Goal: Information Seeking & Learning: Learn about a topic

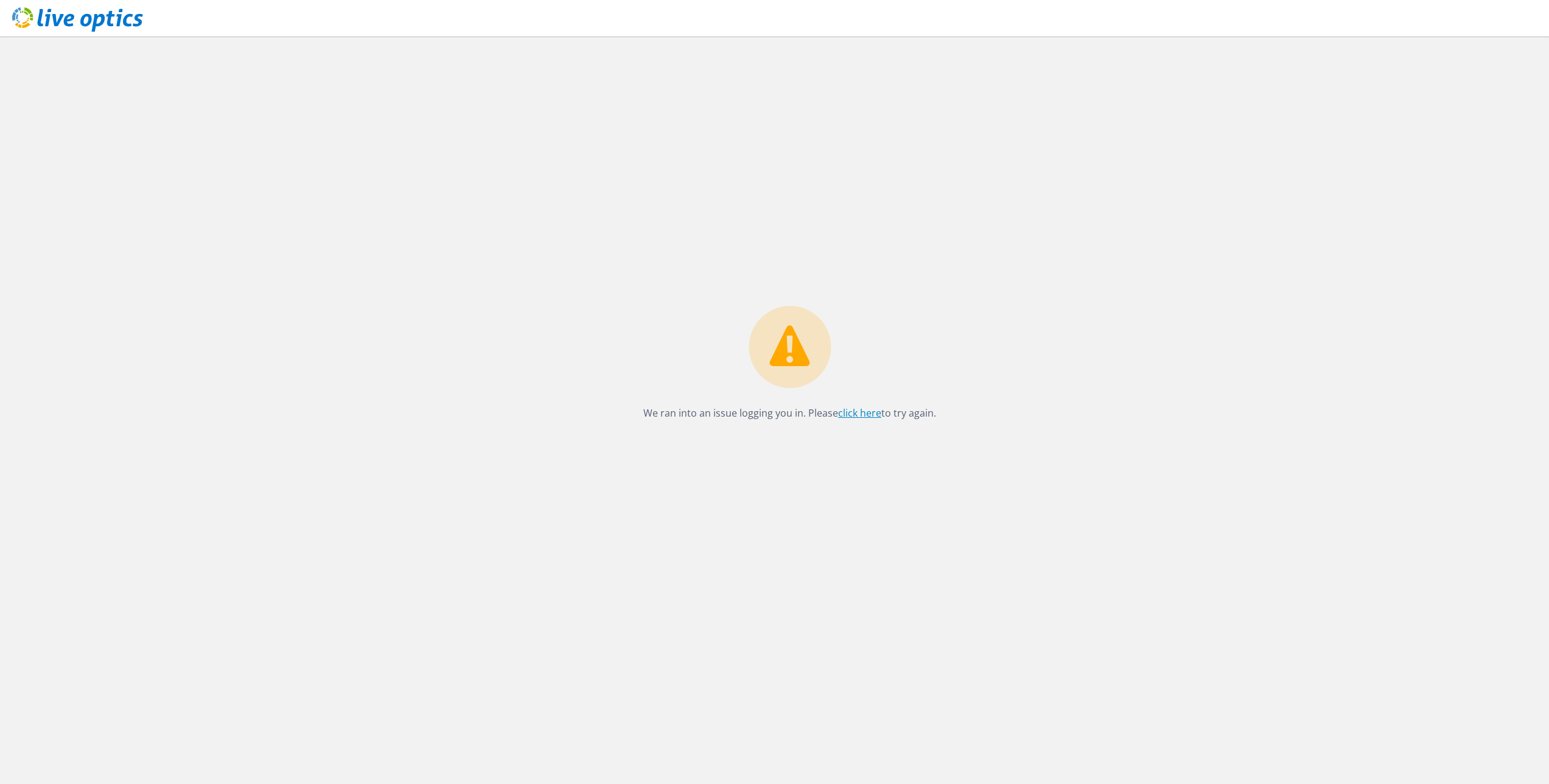
click at [869, 415] on link "click here" at bounding box center [859, 413] width 43 height 13
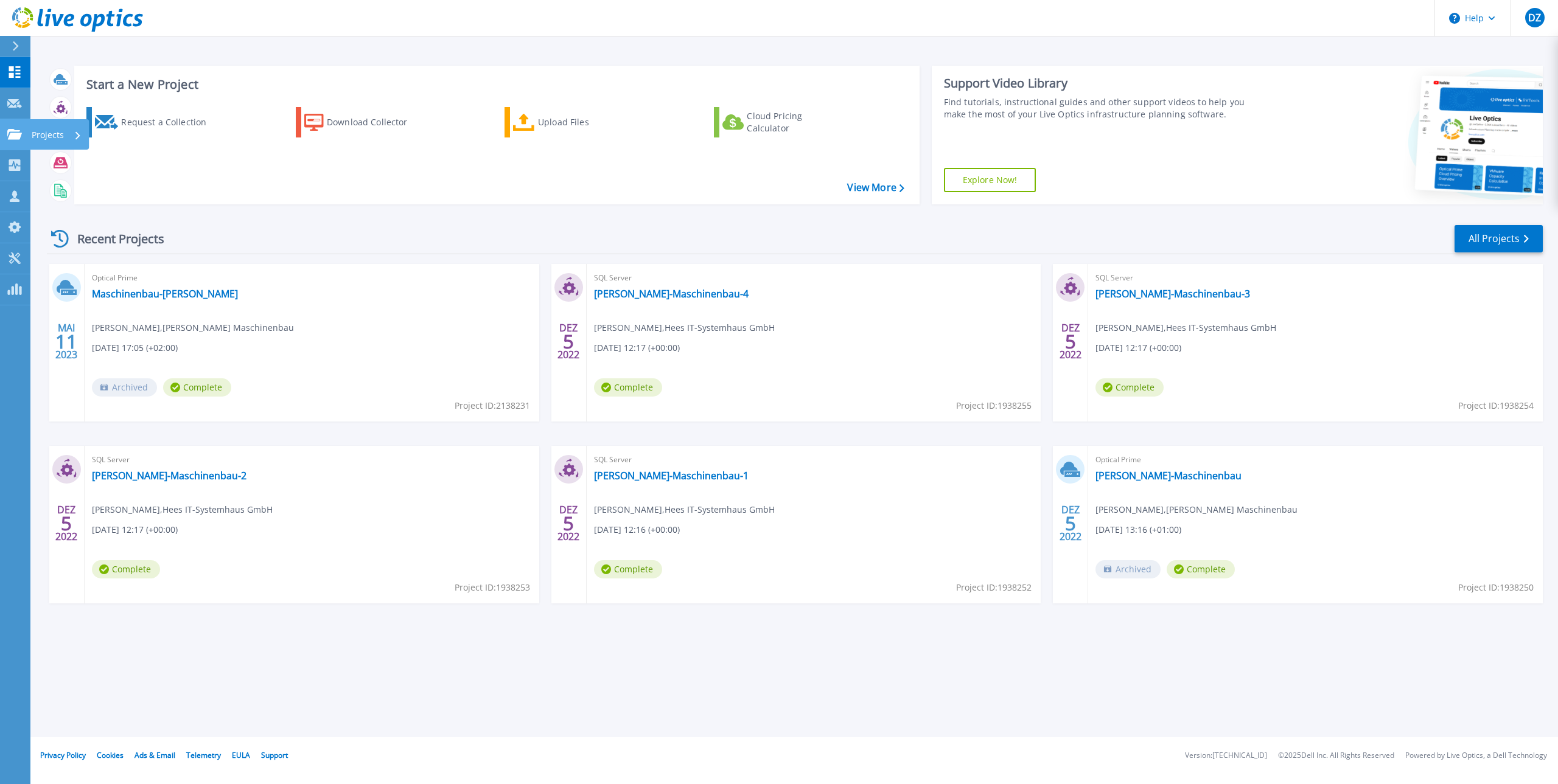
click at [17, 138] on icon at bounding box center [14, 134] width 15 height 10
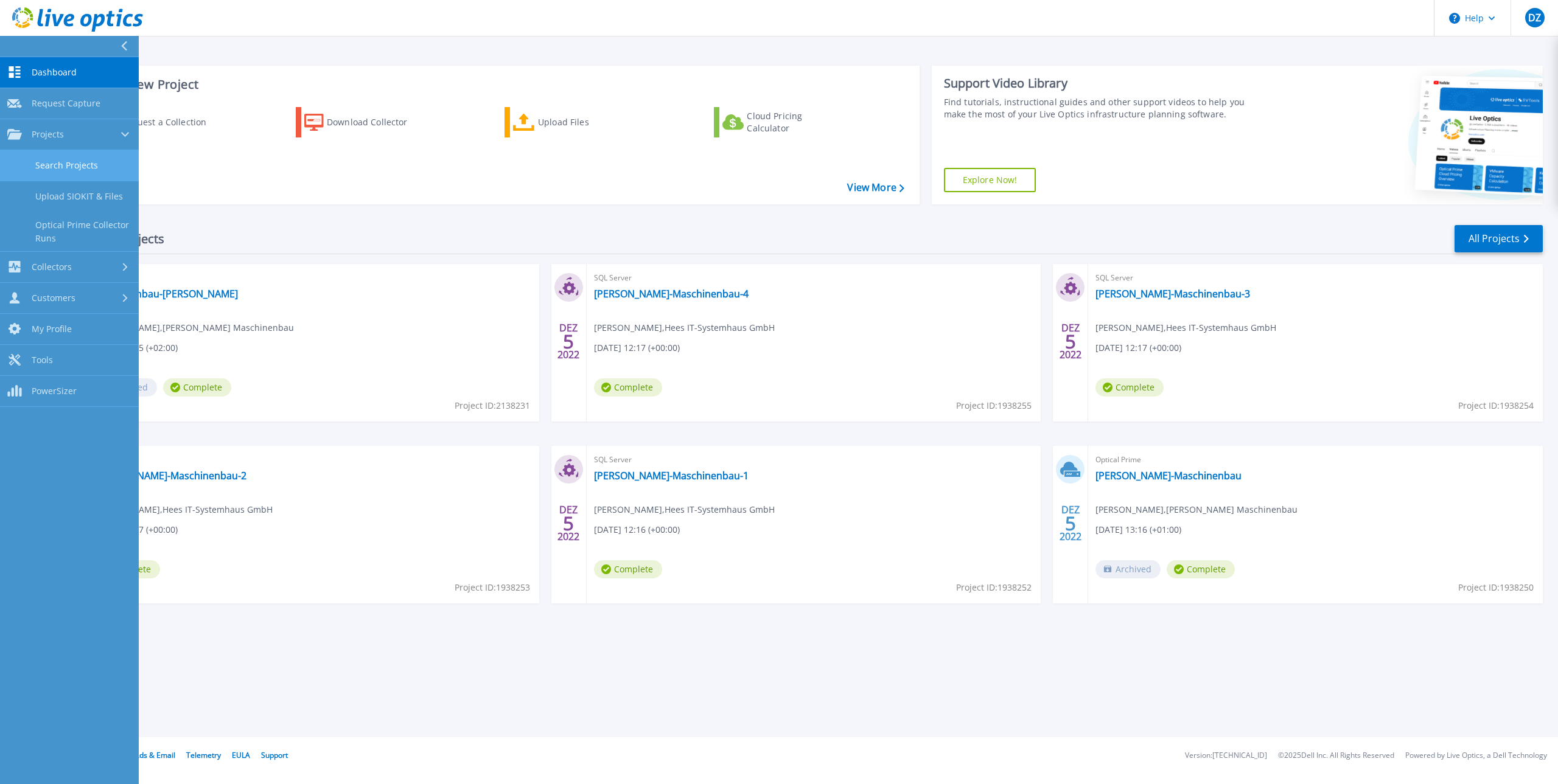
click at [41, 162] on link "Search Projects" at bounding box center [69, 166] width 139 height 31
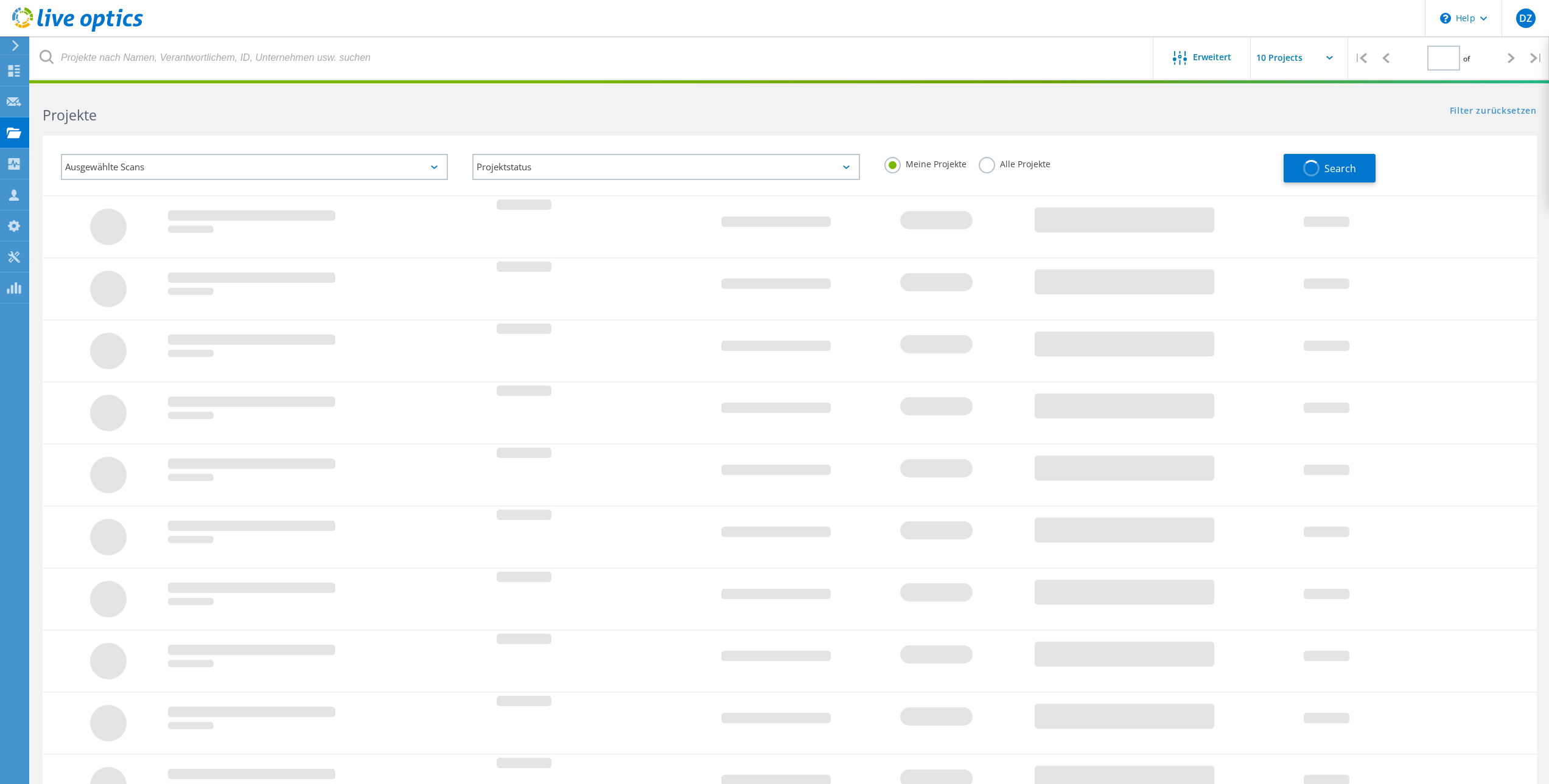
type input "1"
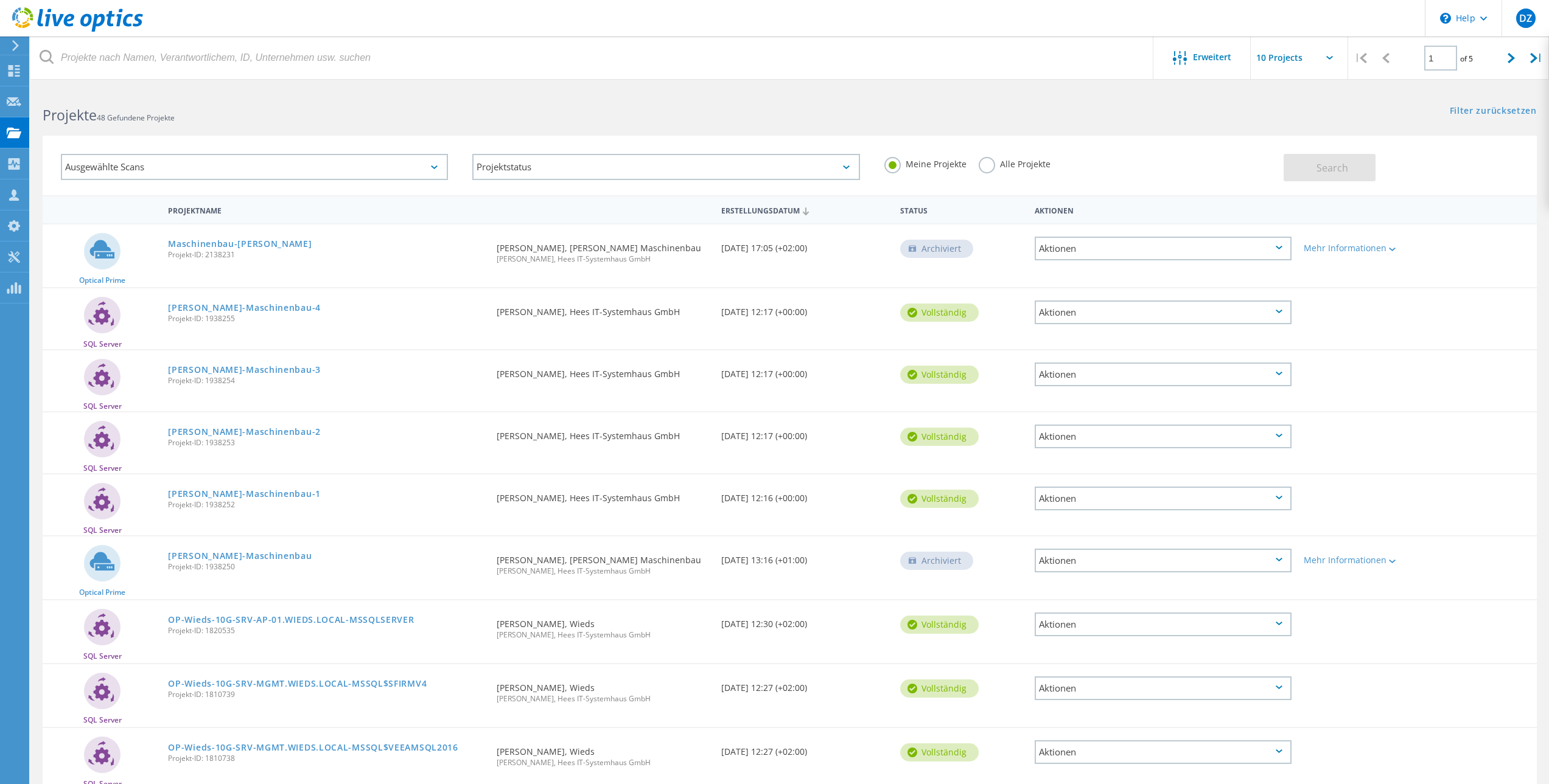
click at [1049, 170] on div "Meine Projekte Alle Projekte" at bounding box center [1077, 164] width 412 height 45
click at [1043, 168] on label "Alle Projekte" at bounding box center [1014, 162] width 72 height 12
click at [0, 0] on input "Alle Projekte" at bounding box center [0, 0] width 0 height 0
click at [1312, 167] on button "Search" at bounding box center [1330, 167] width 92 height 27
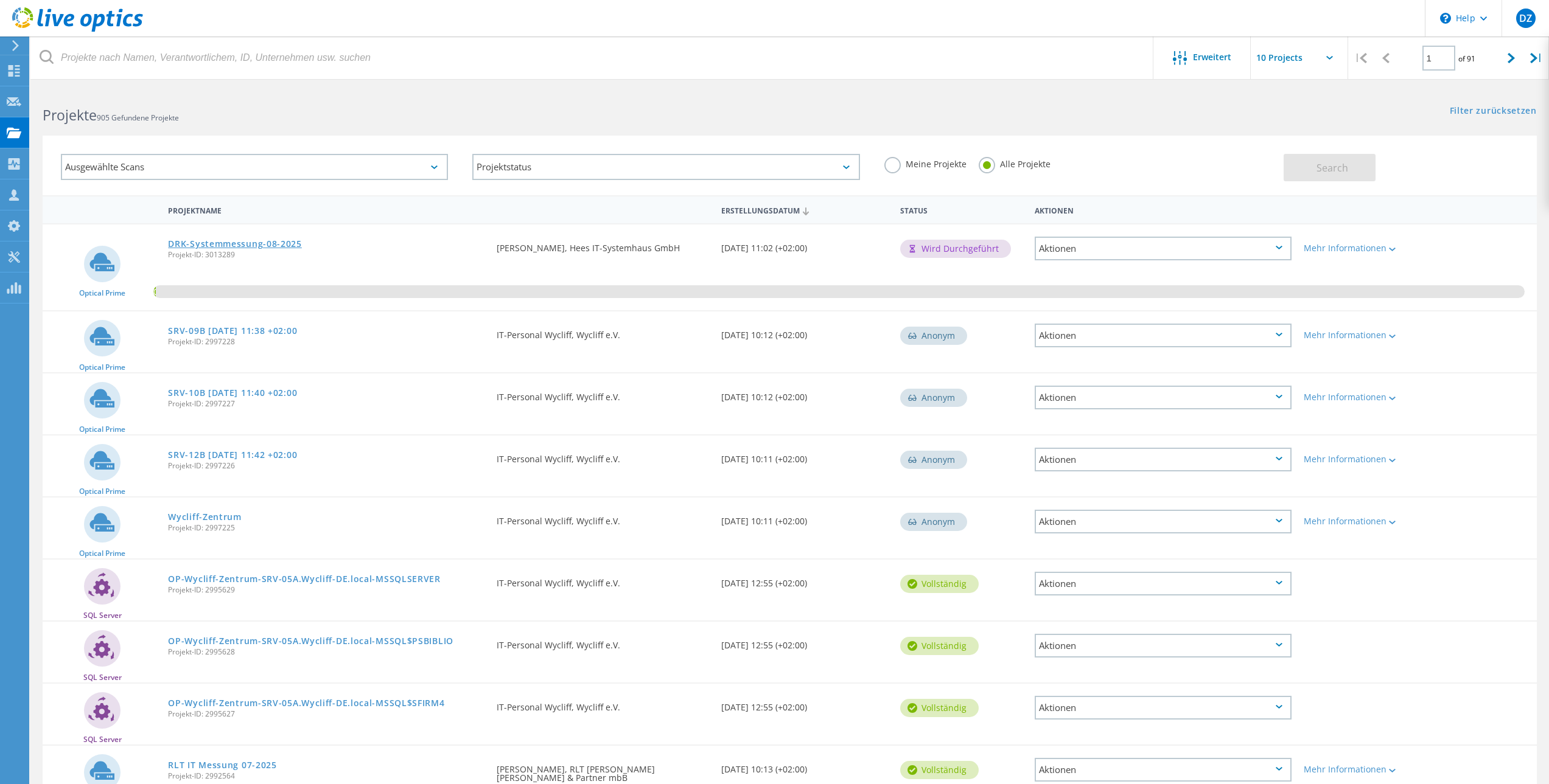
click at [260, 244] on link "DRK-Systemmessung-08-2025" at bounding box center [235, 244] width 134 height 8
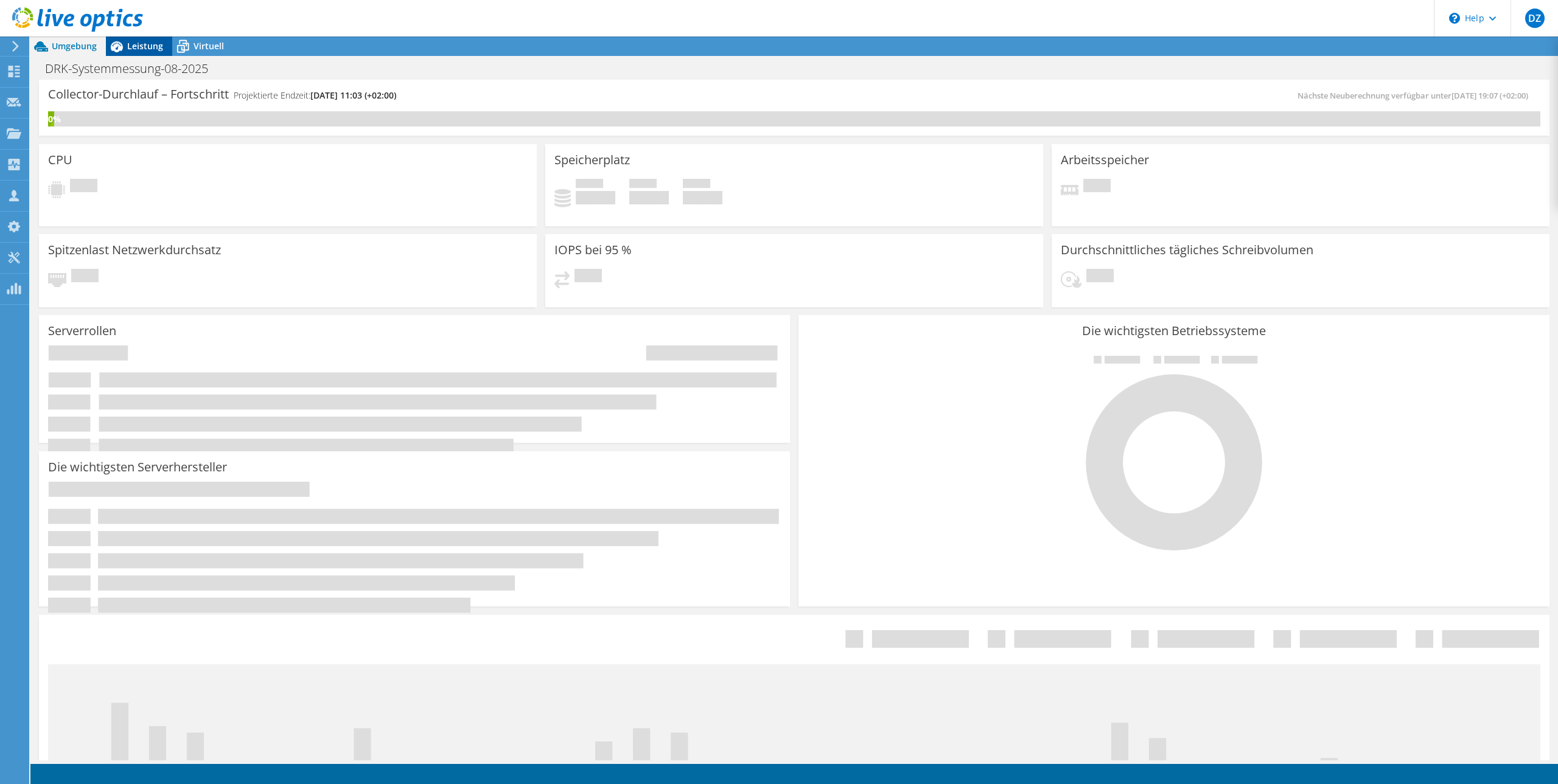
click at [146, 46] on span "Leistung" at bounding box center [146, 46] width 36 height 12
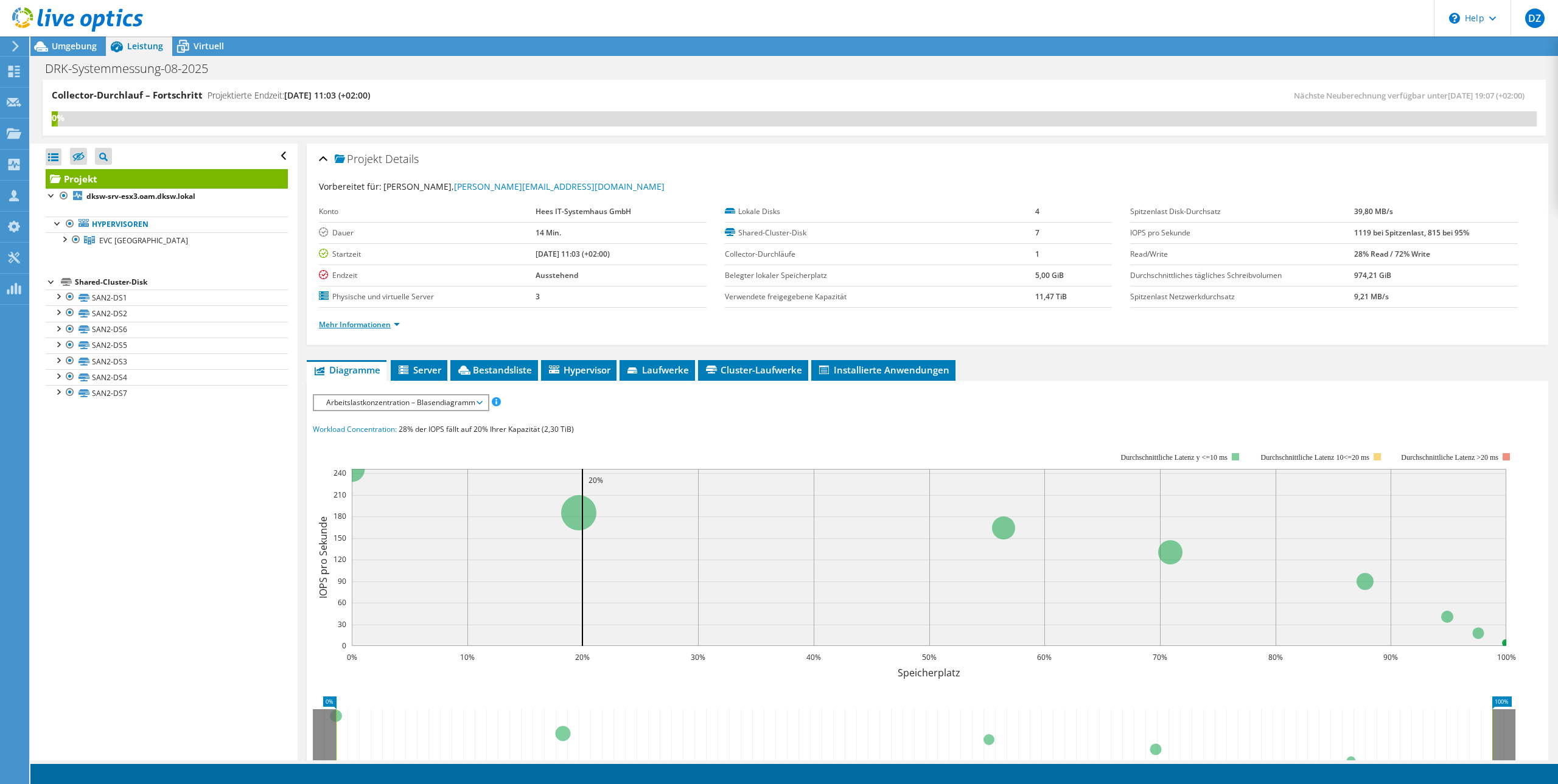
click at [398, 320] on link "Mehr Informationen" at bounding box center [359, 324] width 81 height 10
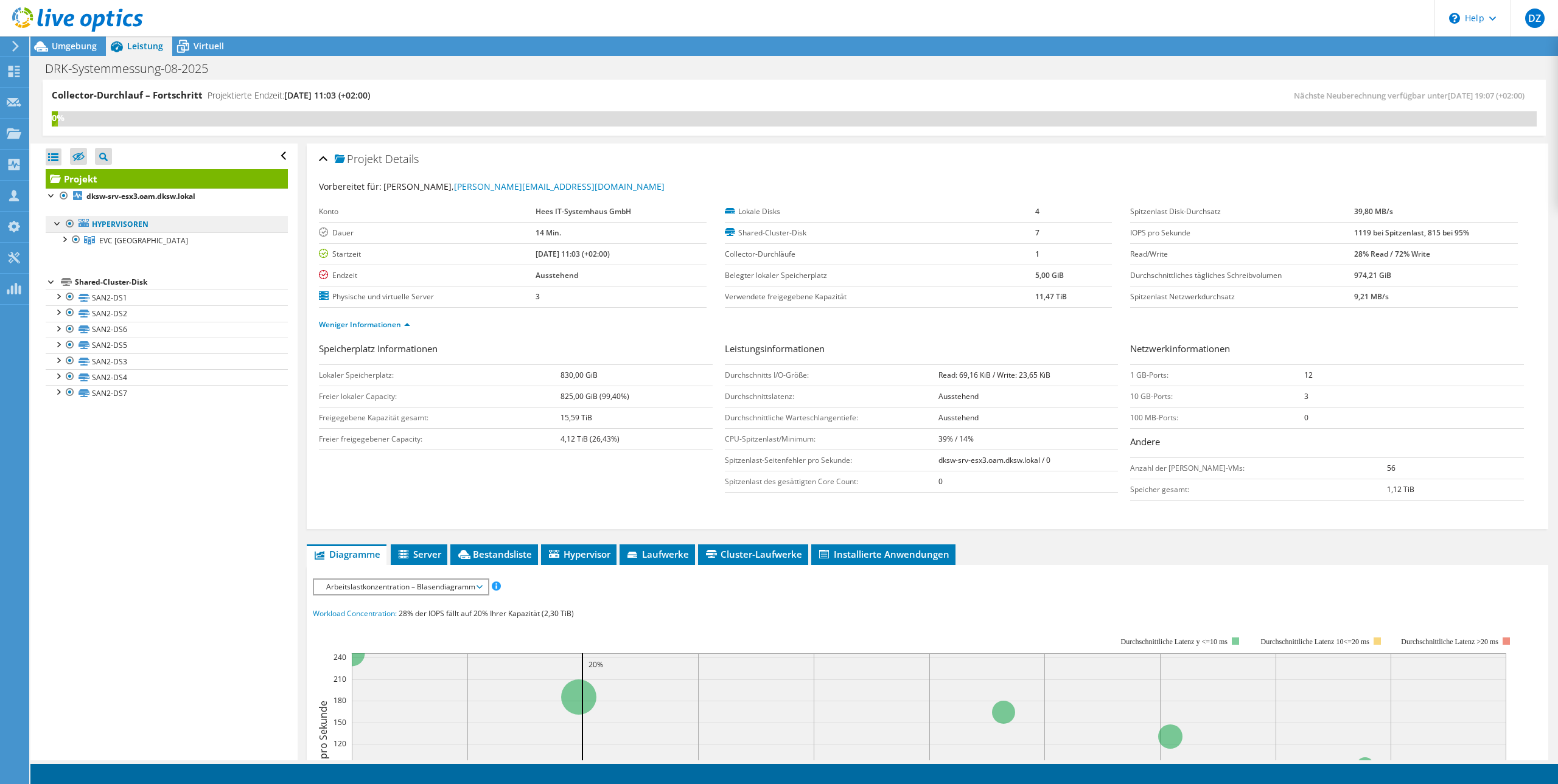
click at [126, 224] on link "Hypervisoren" at bounding box center [167, 224] width 242 height 16
click at [203, 47] on span "Virtuell" at bounding box center [209, 46] width 31 height 12
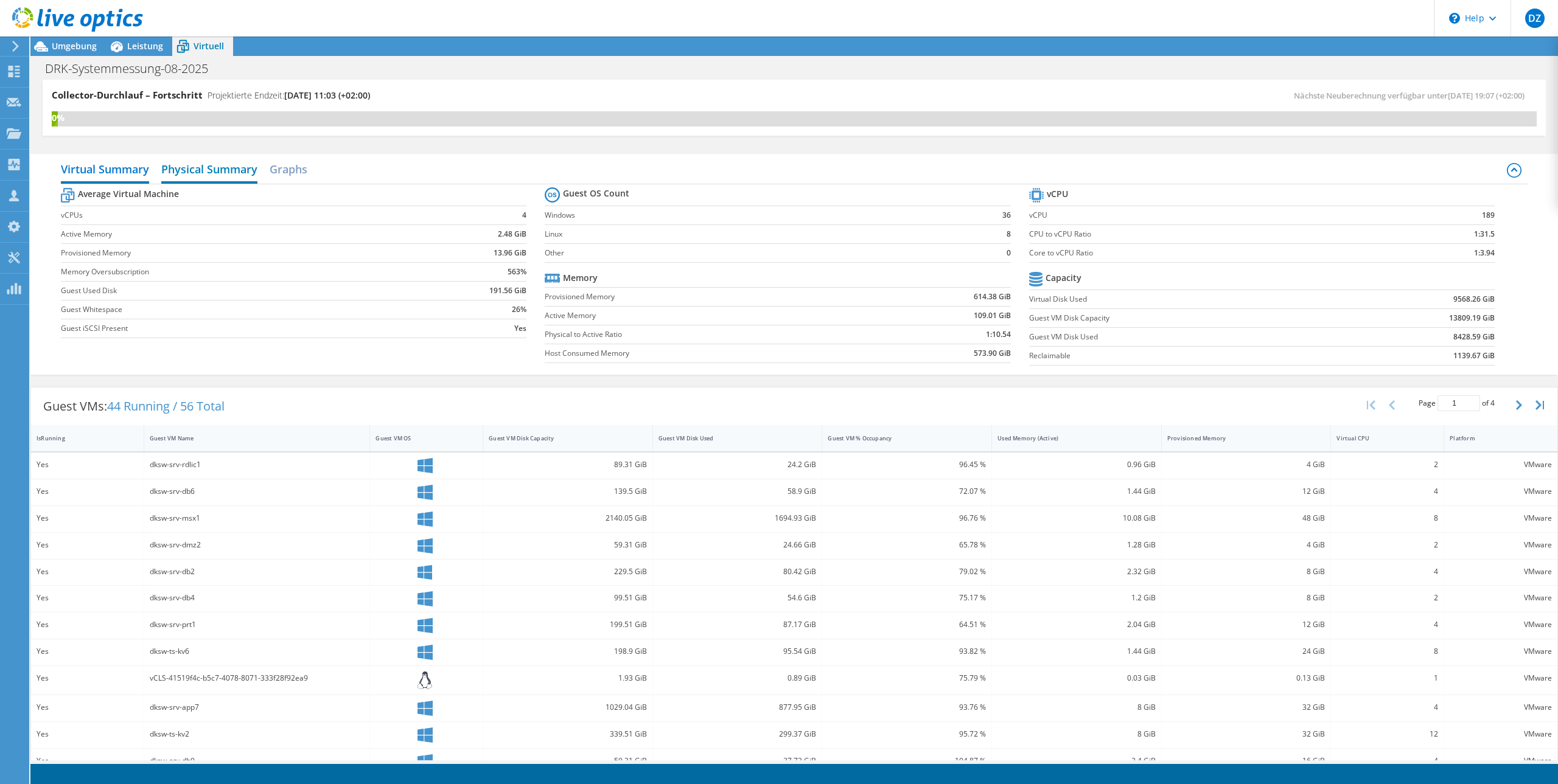
click at [206, 172] on h2 "Physical Summary" at bounding box center [210, 170] width 96 height 26
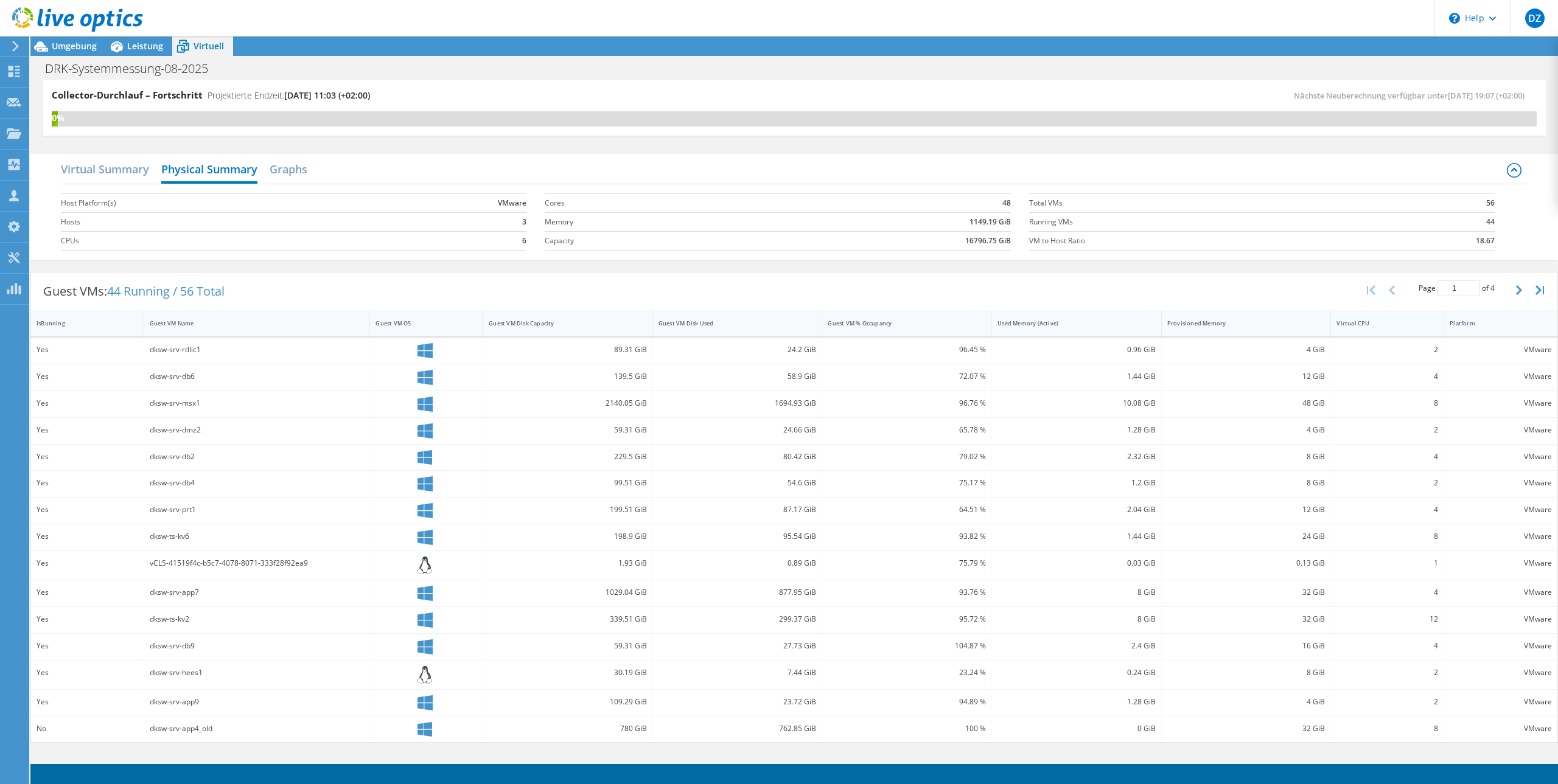
click at [1409, 329] on div "Virtual CPU" at bounding box center [1380, 323] width 98 height 19
click at [1412, 331] on div "Virtual CPU" at bounding box center [1380, 323] width 98 height 19
click at [272, 167] on h2 "Graphs" at bounding box center [288, 168] width 38 height 24
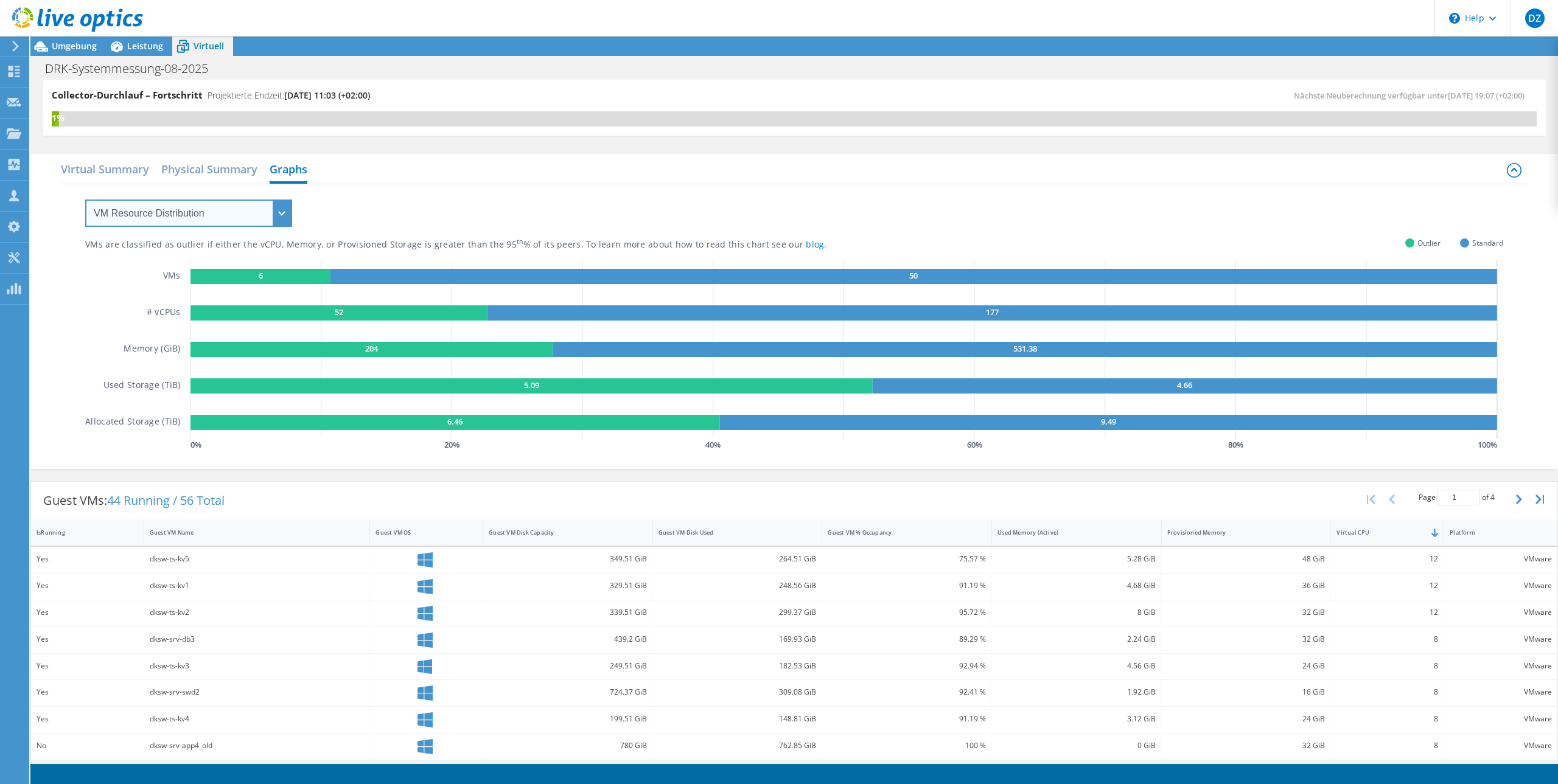
click at [205, 215] on select "VM Resource Distribution Provisioning Contrast Over Provisioning" at bounding box center [188, 213] width 207 height 27
select select "Provisioning Contrast"
click at [85, 200] on select "VM Resource Distribution Provisioning Contrast Over Provisioning" at bounding box center [188, 213] width 207 height 27
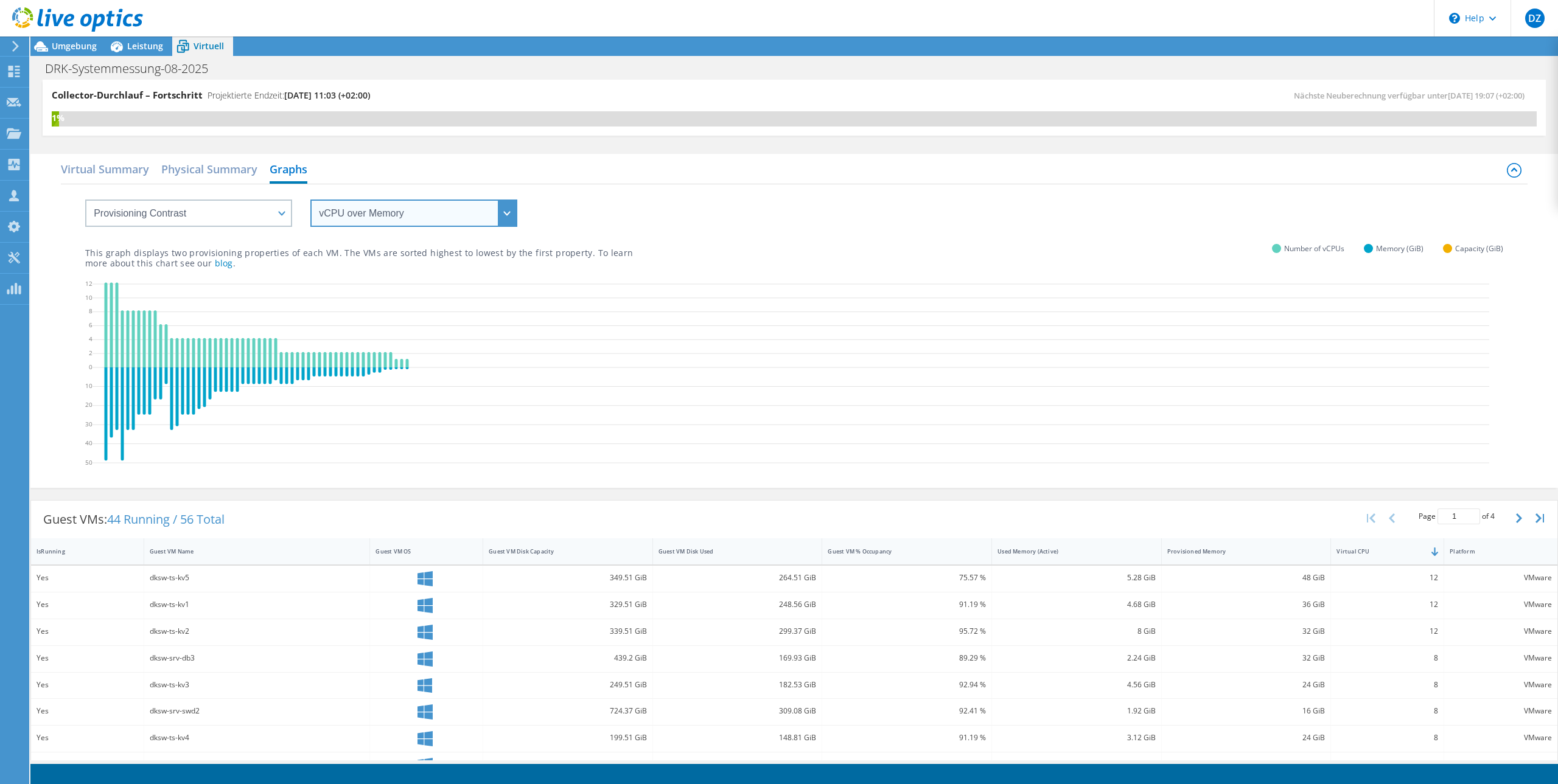
click at [357, 221] on select "vCPU over Memory vCPU over Capacity Memory over vCPU Memory over Capacity Capac…" at bounding box center [414, 213] width 207 height 27
click at [311, 200] on select "vCPU over Memory vCPU over Capacity Memory over vCPU Memory over Capacity Capac…" at bounding box center [414, 213] width 207 height 27
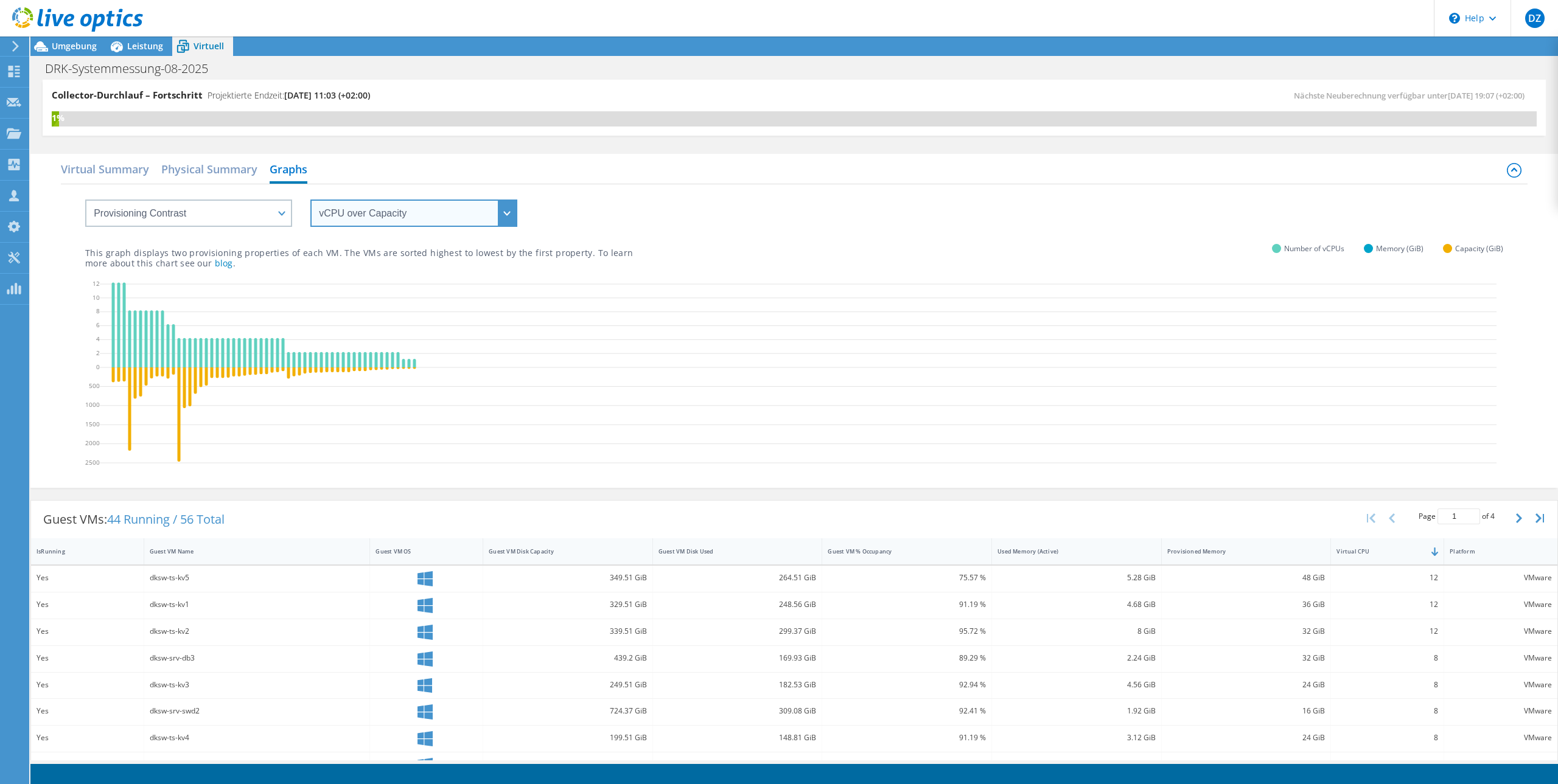
click at [385, 218] on select "vCPU over Memory vCPU over Capacity Memory over vCPU Memory over Capacity Capac…" at bounding box center [414, 213] width 207 height 27
click at [311, 200] on select "vCPU over Memory vCPU over Capacity Memory over vCPU Memory over Capacity Capac…" at bounding box center [414, 213] width 207 height 27
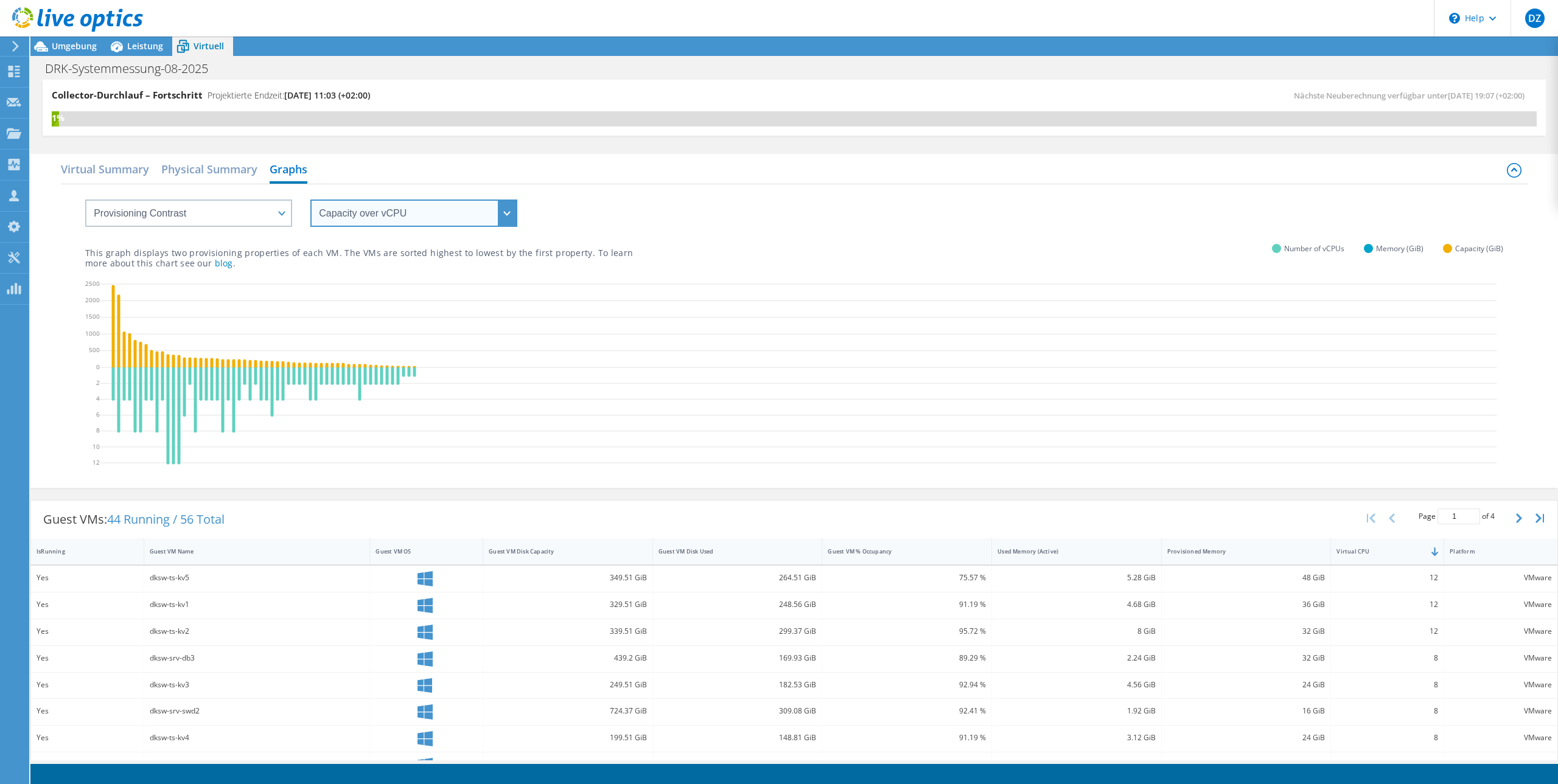
click at [435, 214] on select "vCPU over Memory vCPU over Capacity Memory over vCPU Memory over Capacity Capac…" at bounding box center [414, 213] width 207 height 27
select select "vCPU over Capacity"
click at [311, 200] on select "vCPU over Memory vCPU over Capacity Memory over vCPU Memory over Capacity Capac…" at bounding box center [414, 213] width 207 height 27
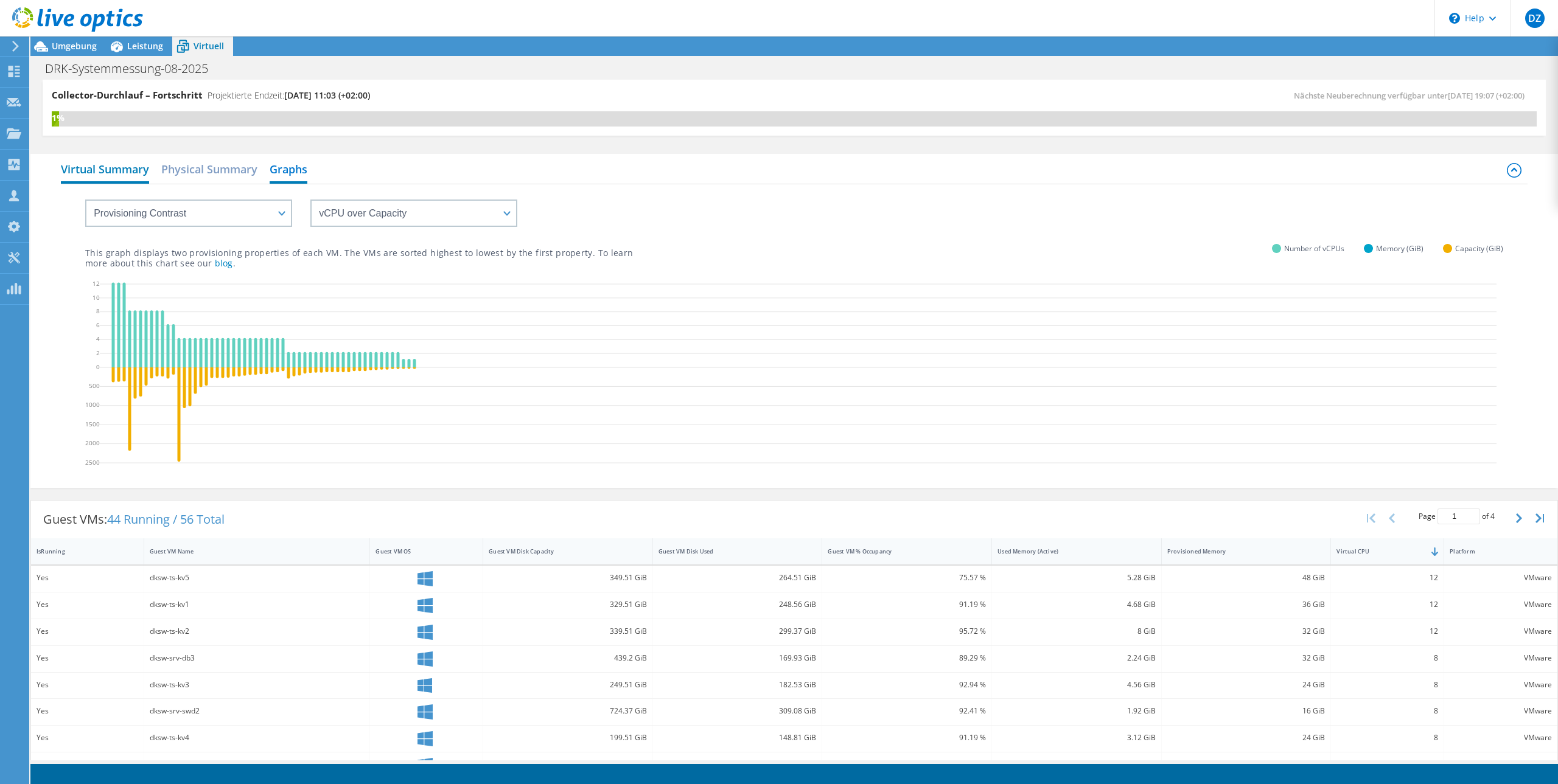
click at [128, 171] on h2 "Virtual Summary" at bounding box center [104, 170] width 88 height 26
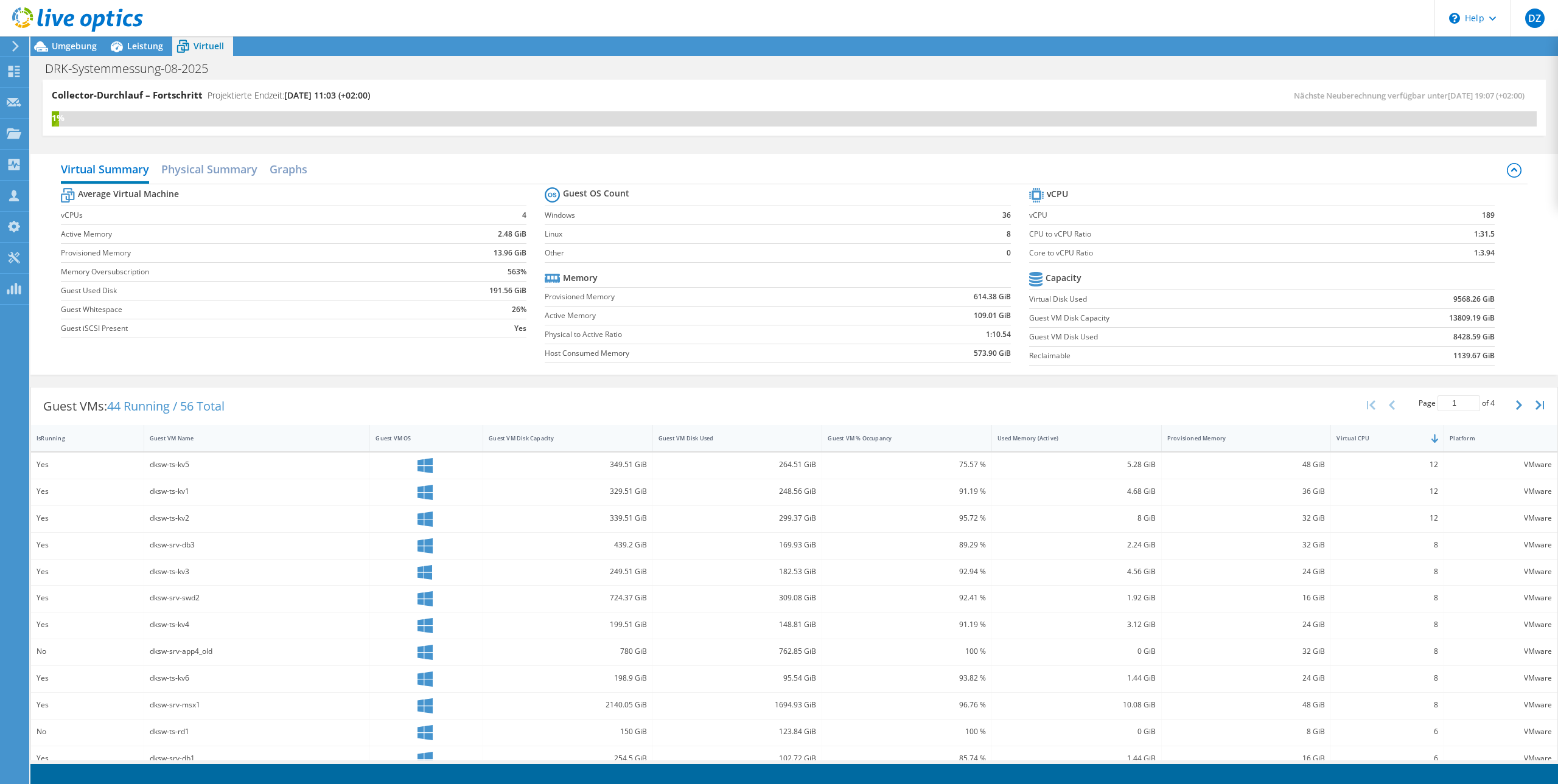
scroll to position [304, 0]
